Goal: Transaction & Acquisition: Obtain resource

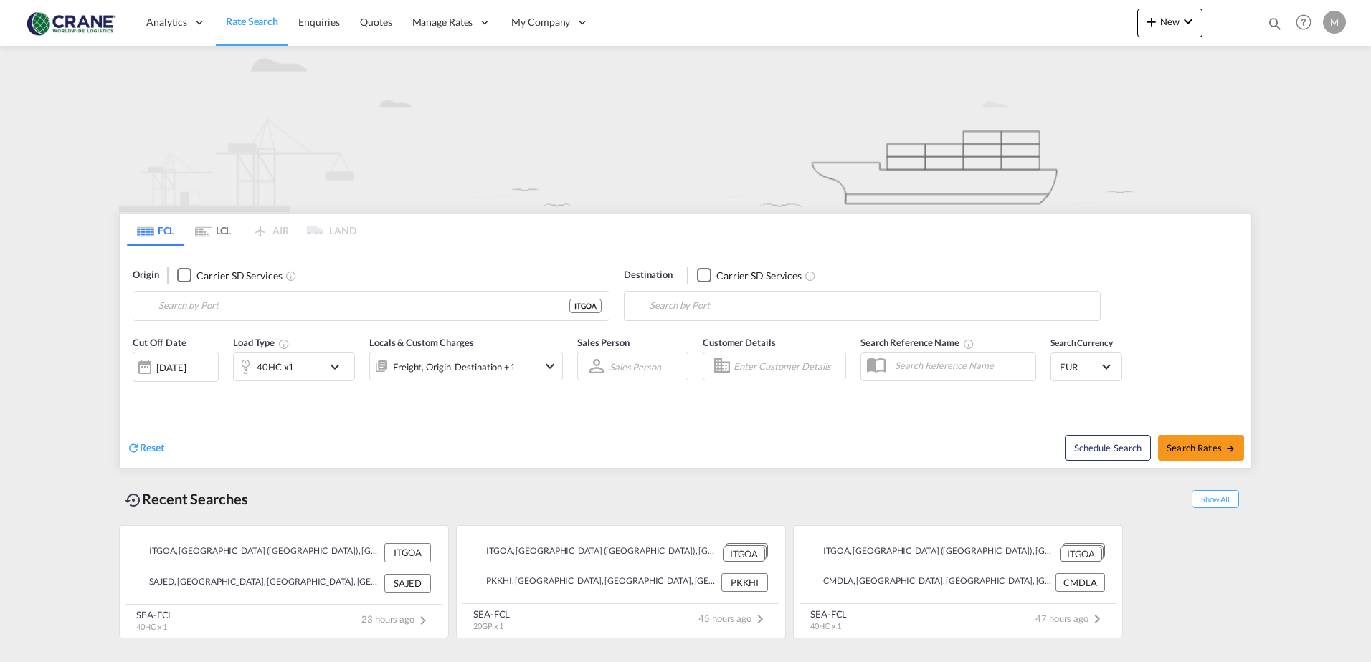
type input "[GEOGRAPHIC_DATA] ([GEOGRAPHIC_DATA]), [GEOGRAPHIC_DATA]"
type input "Jeddah, SAJED"
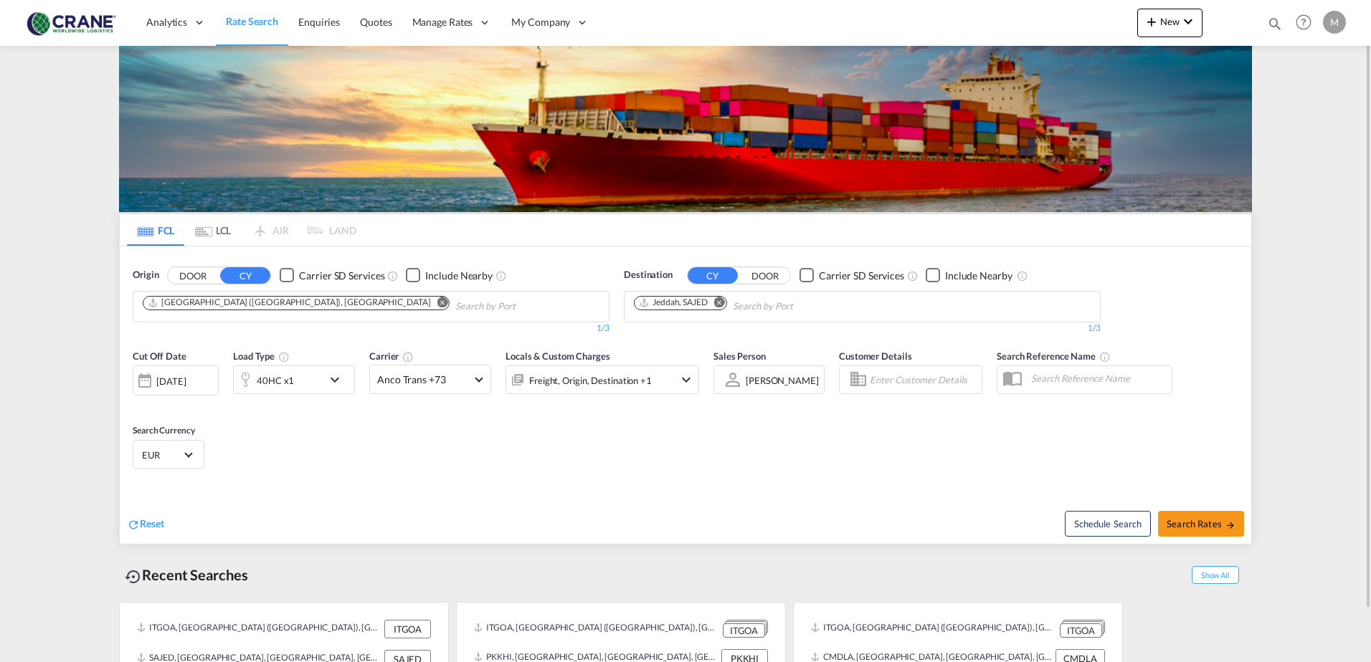
click at [286, 276] on div "Checkbox No Ink" at bounding box center [287, 275] width 14 height 14
click at [809, 273] on div "Checkbox No Ink" at bounding box center [806, 275] width 14 height 14
click at [726, 297] on button "Remove" at bounding box center [716, 304] width 22 height 14
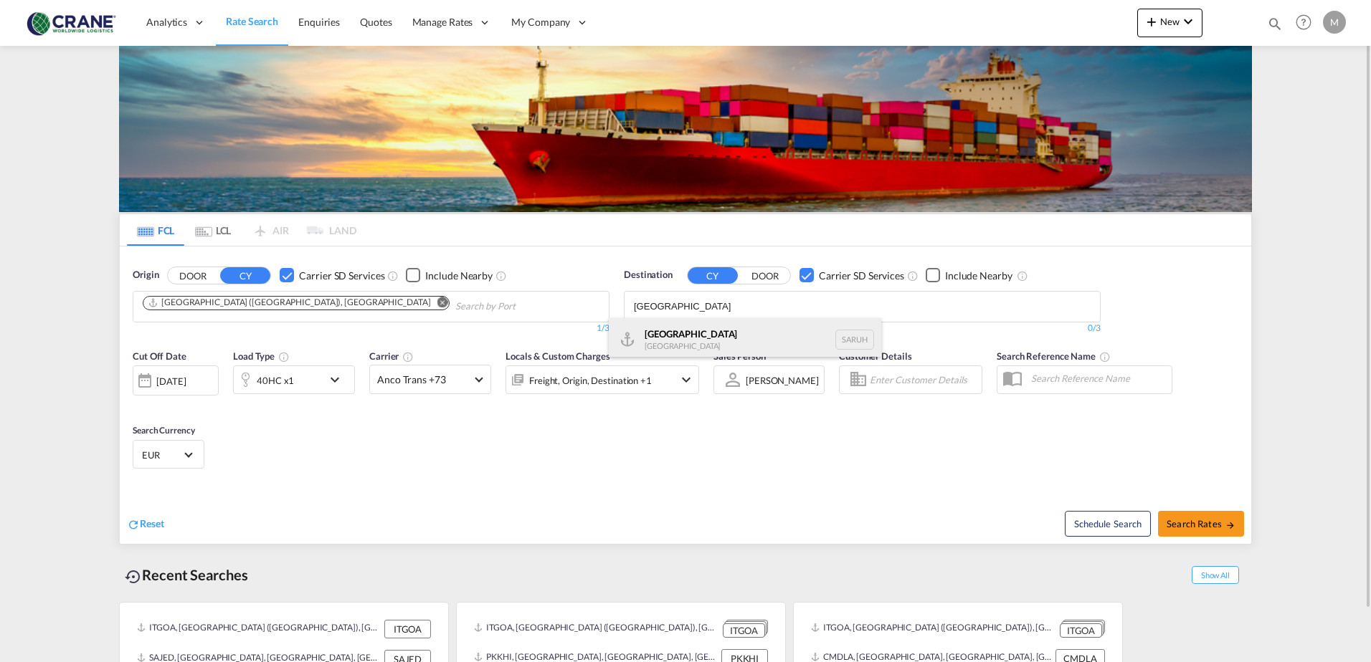
type input "[GEOGRAPHIC_DATA]"
click at [668, 341] on div "[GEOGRAPHIC_DATA] [GEOGRAPHIC_DATA] [GEOGRAPHIC_DATA]" at bounding box center [745, 339] width 272 height 43
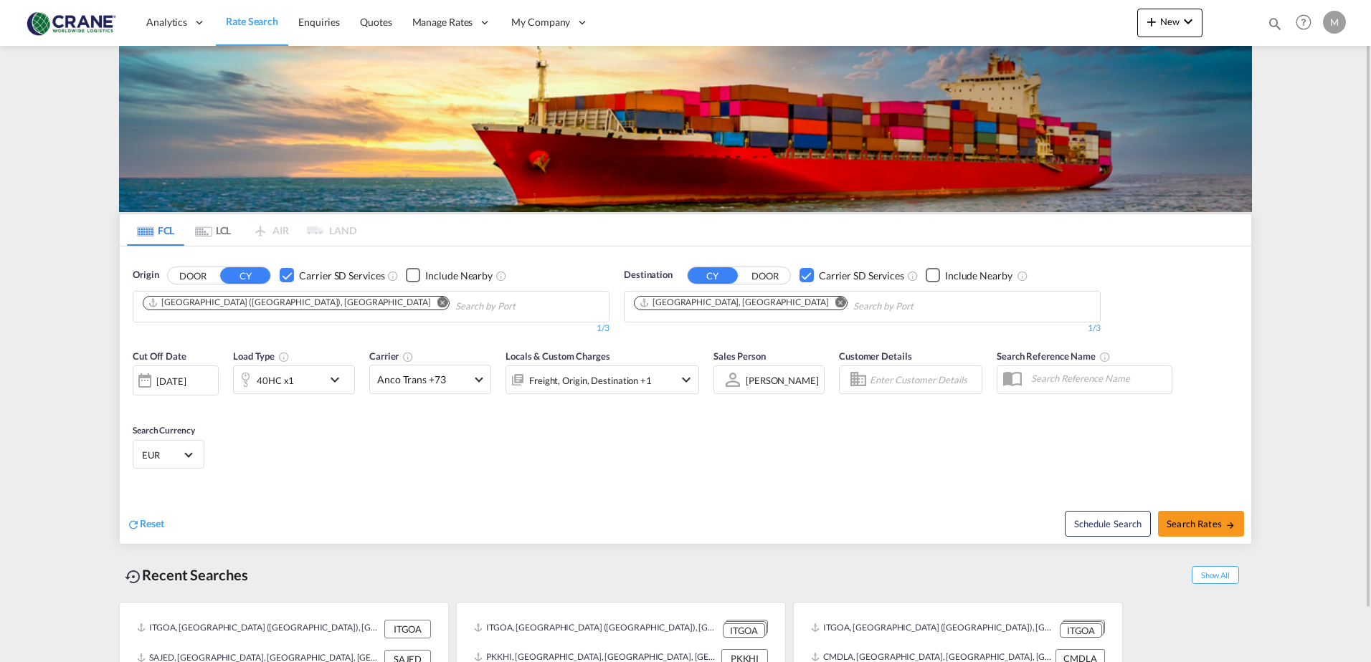
click at [340, 382] on md-icon "icon-chevron-down" at bounding box center [338, 379] width 24 height 17
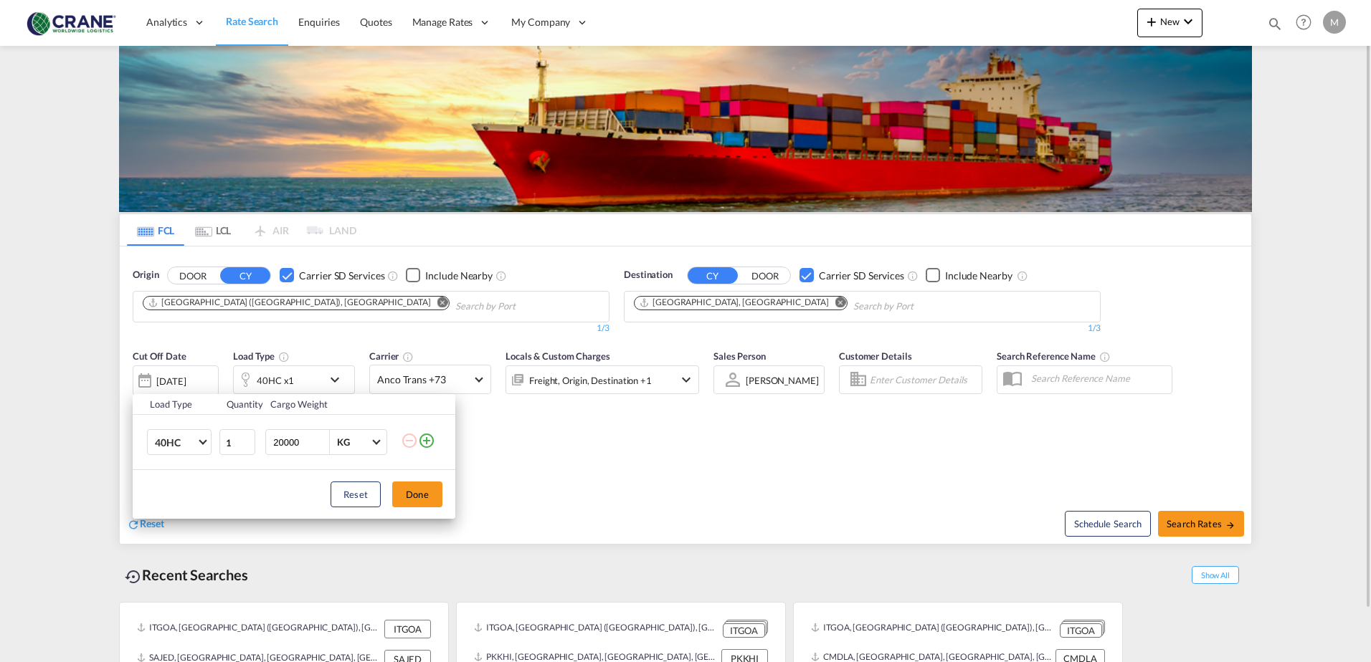
click at [340, 382] on div "Load Type Quantity Cargo Weight 40HC 20GP 40GP 40HC 45HC 20RE 40RE 40HR 20OT 40…" at bounding box center [685, 331] width 1371 height 662
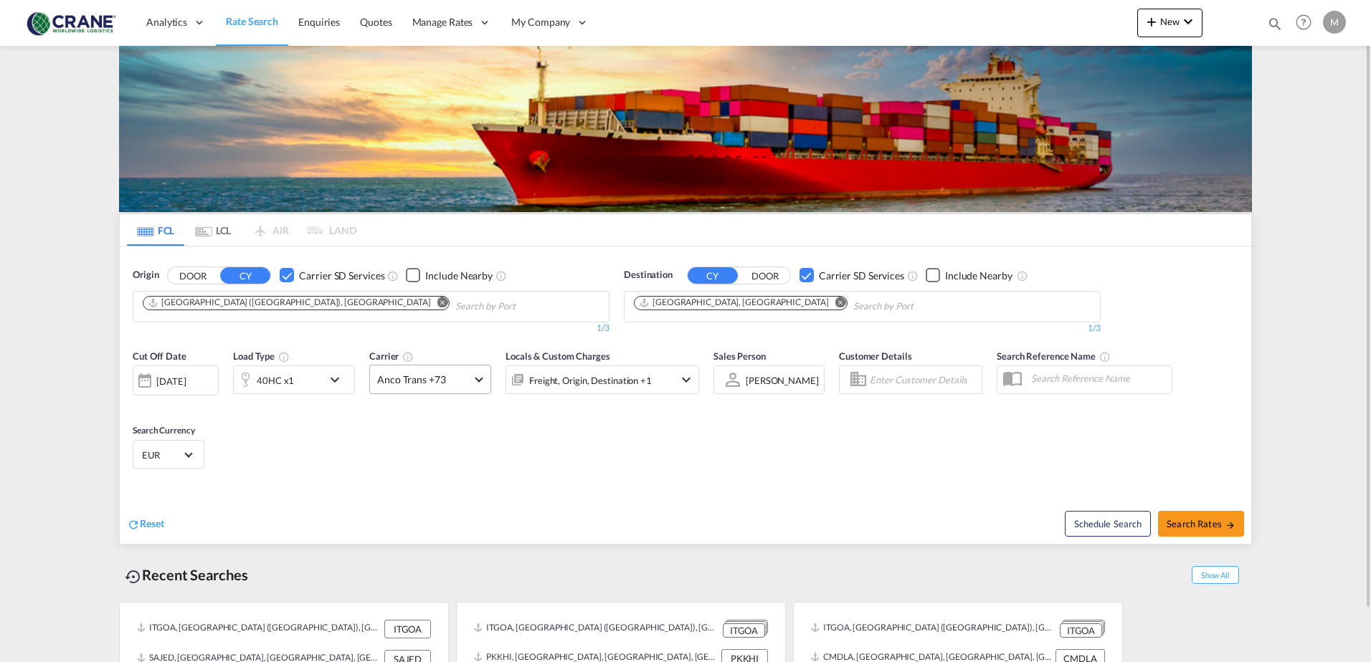
click at [475, 374] on md-select-value "Anco Trans +73" at bounding box center [430, 380] width 120 height 28
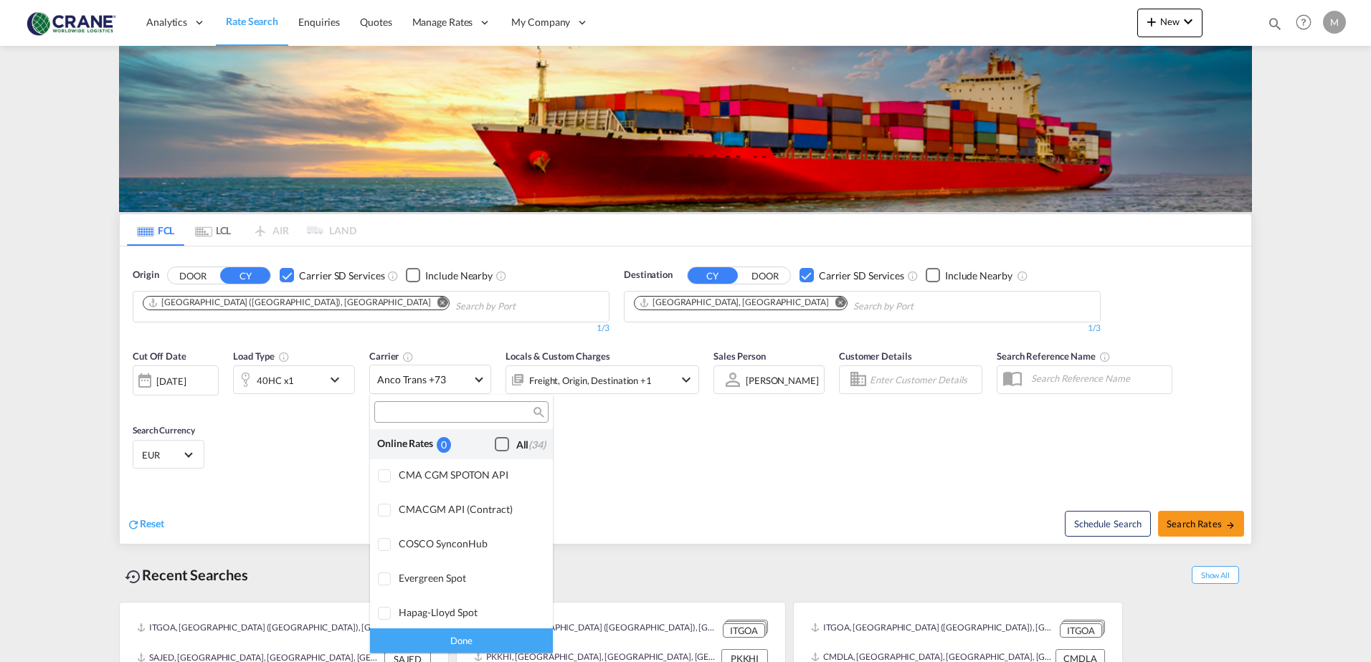
click at [495, 442] on div "Checkbox No Ink" at bounding box center [502, 444] width 14 height 14
click at [467, 642] on div "Done" at bounding box center [461, 640] width 183 height 25
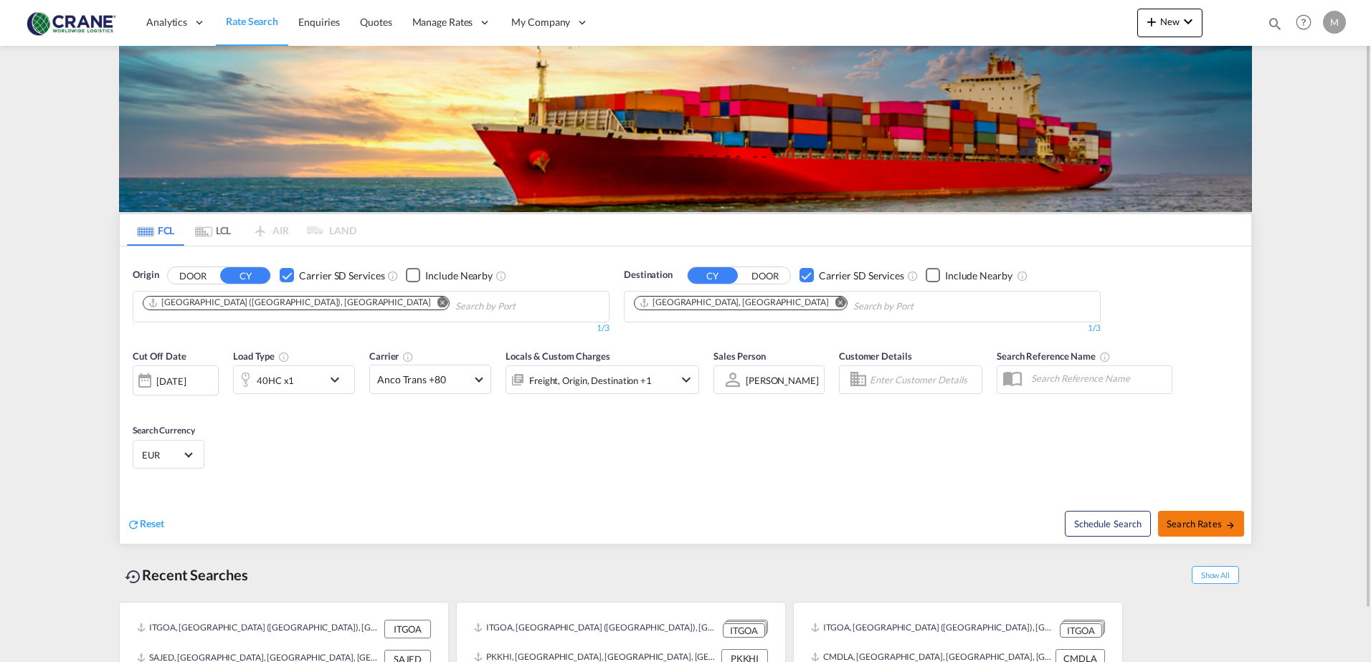
click at [1177, 528] on span "Search Rates" at bounding box center [1201, 523] width 69 height 11
type input "ITGOA to SARUH / [DATE]"
